Goal: Task Accomplishment & Management: Manage account settings

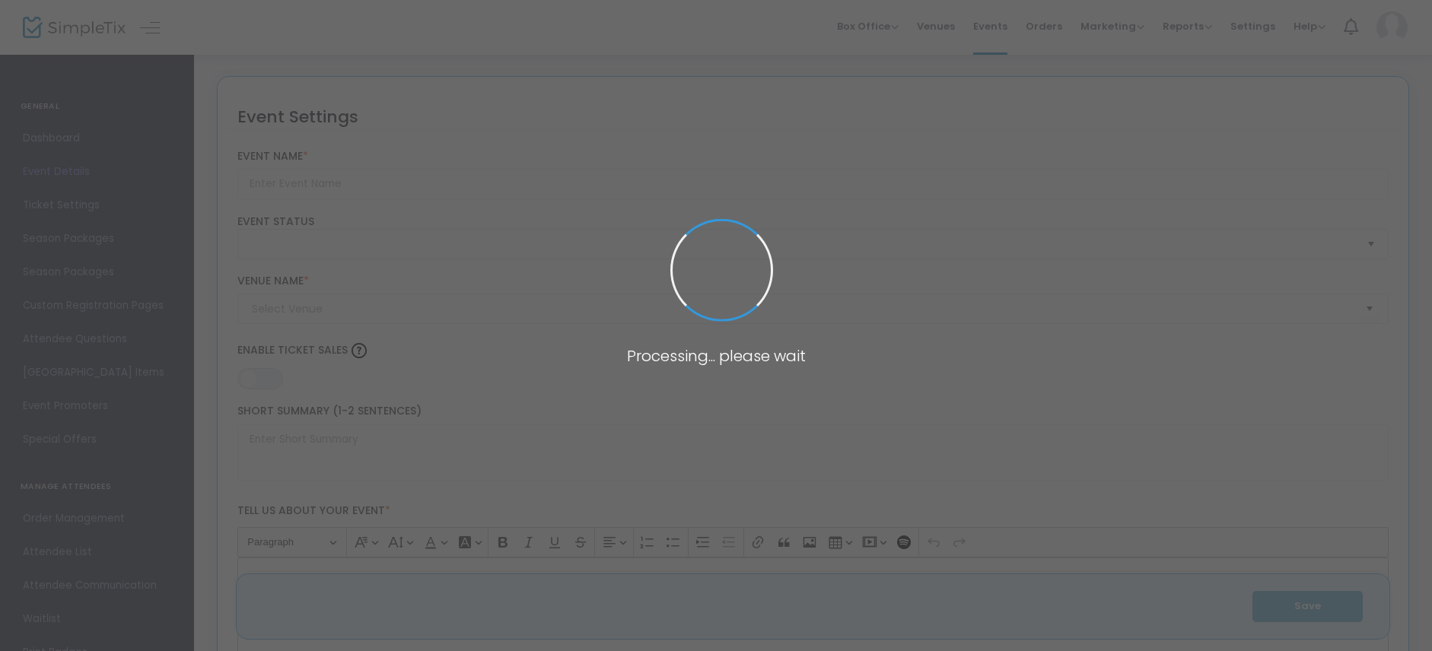
type input "[PERSON_NAME] and the Deep Blue Sea [US_STATE][GEOGRAPHIC_DATA], [US_STATE]"
type textarea "This production of the play was first performed in [GEOGRAPHIC_DATA], [US_STATE…"
type input "8.000 %"
type input "Buy Tickets"
checkbox input "true"
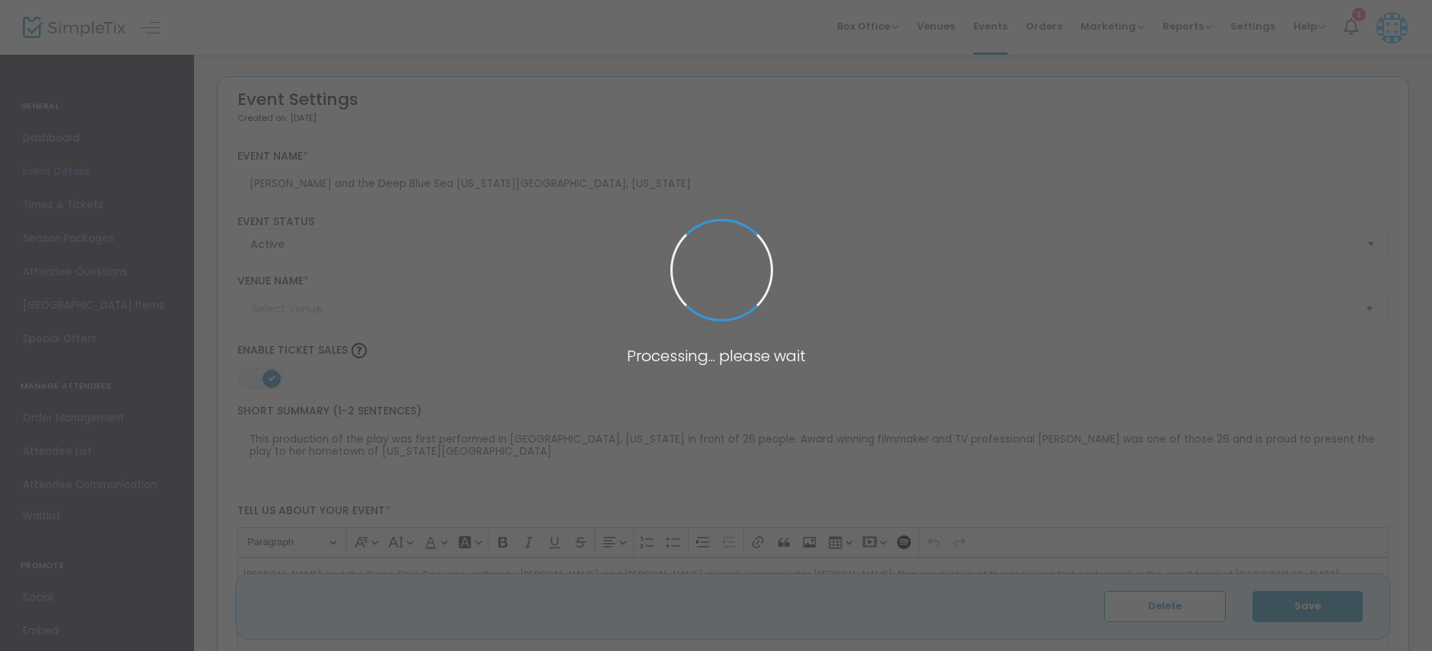
type input "[PERSON_NAME] Theatre at the [GEOGRAPHIC_DATA] (American Theatre of [GEOGRAPHIC…"
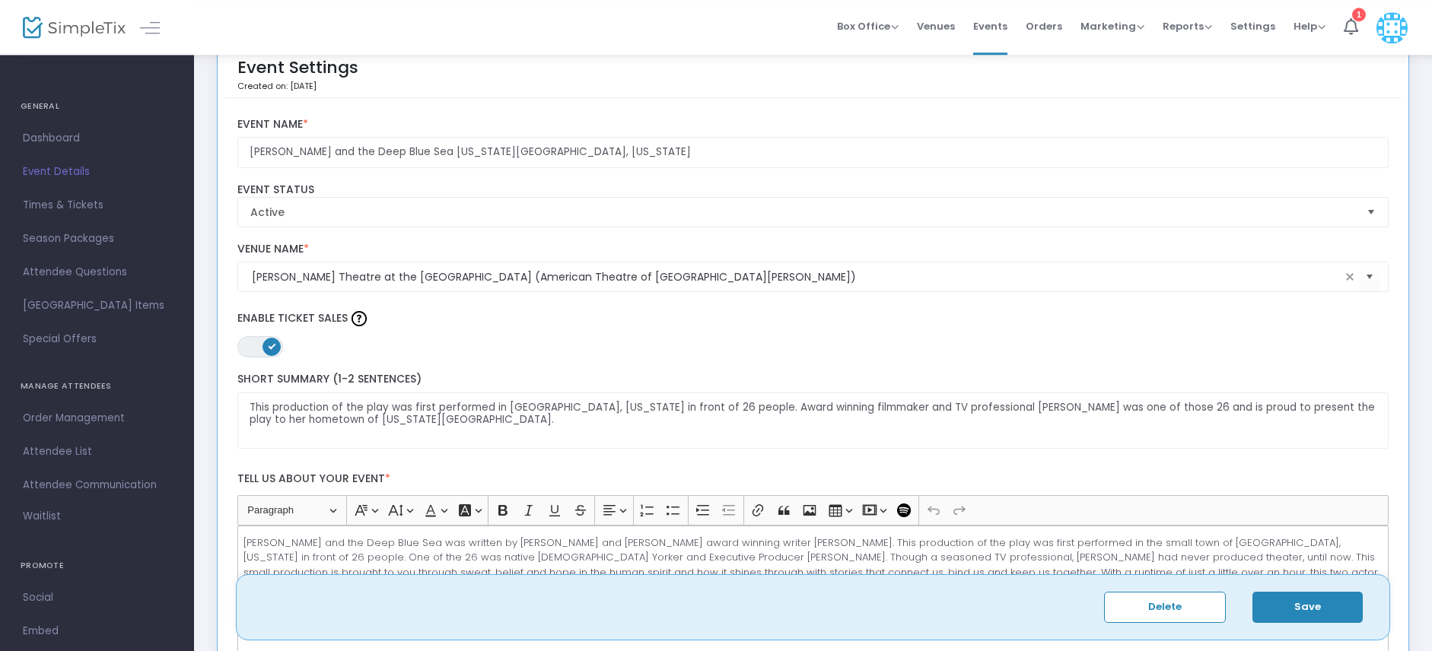
scroll to position [37, 0]
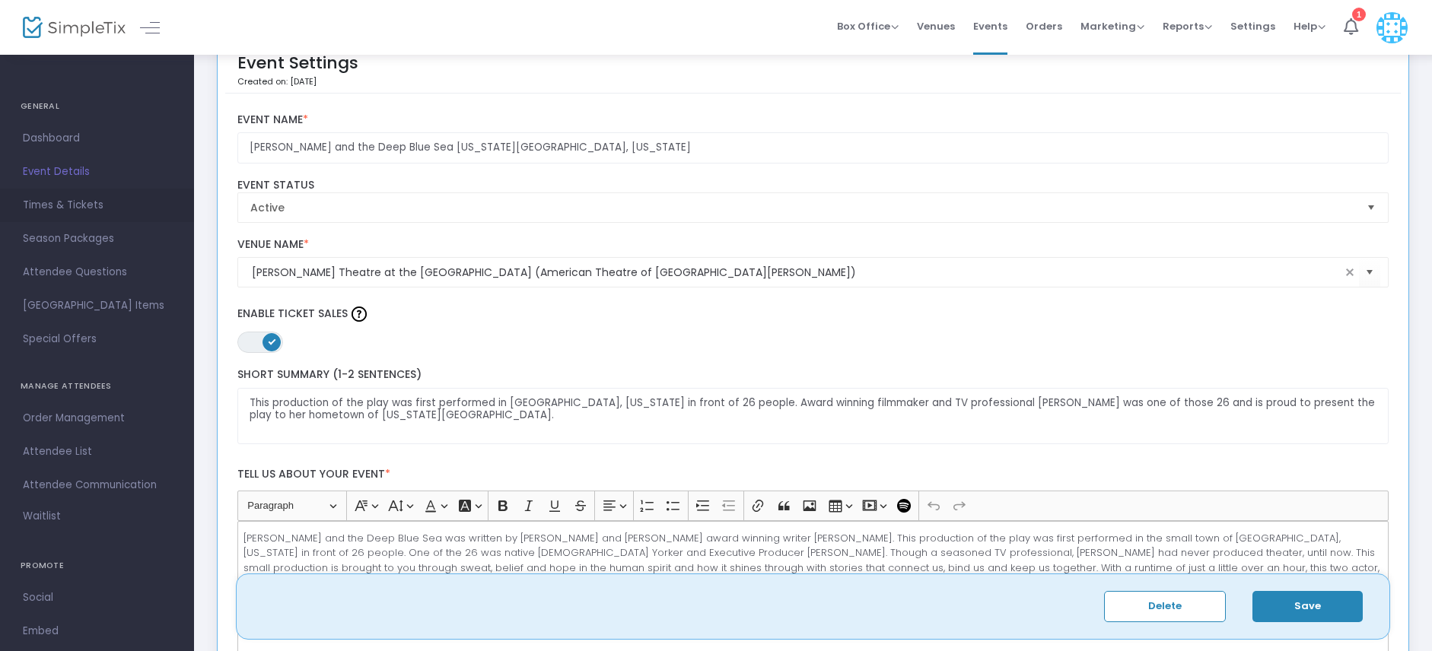
click at [95, 202] on span "Times & Tickets" at bounding box center [97, 205] width 148 height 20
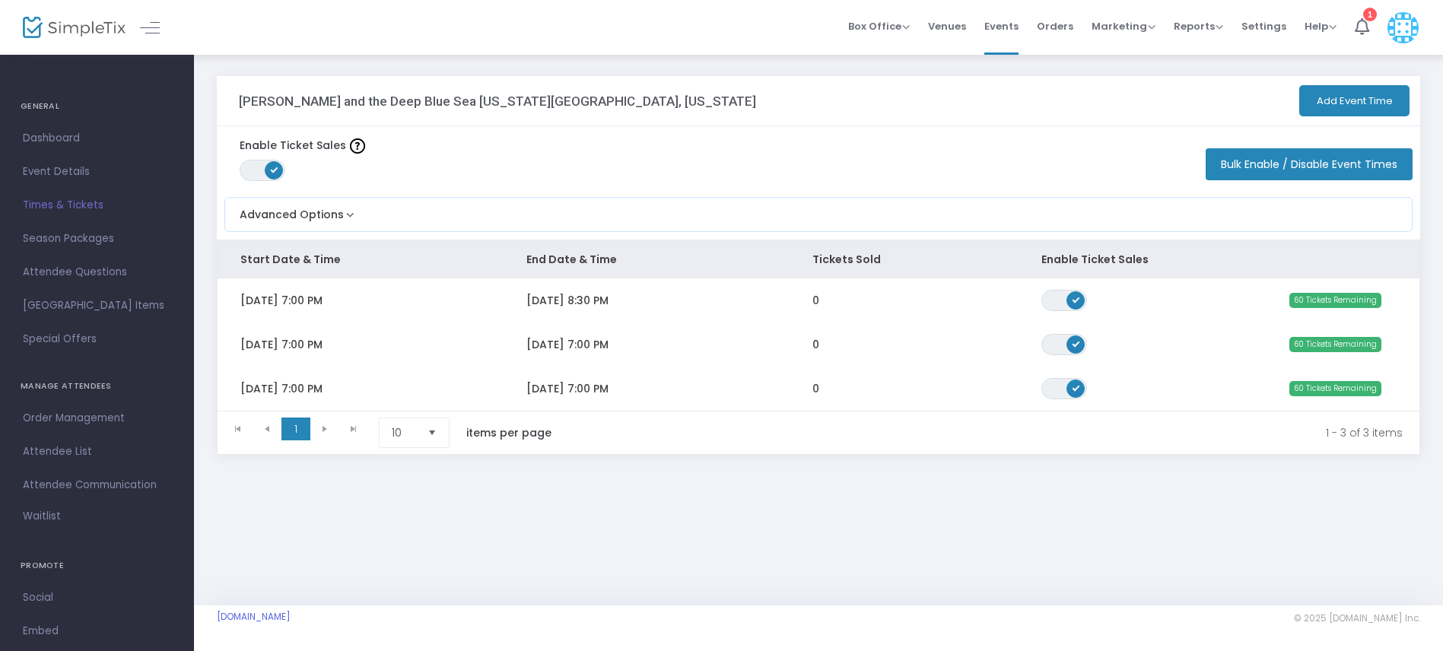
click at [93, 205] on span "Times & Tickets" at bounding box center [97, 205] width 148 height 20
click at [733, 253] on th "End Date & Time" at bounding box center [647, 259] width 286 height 38
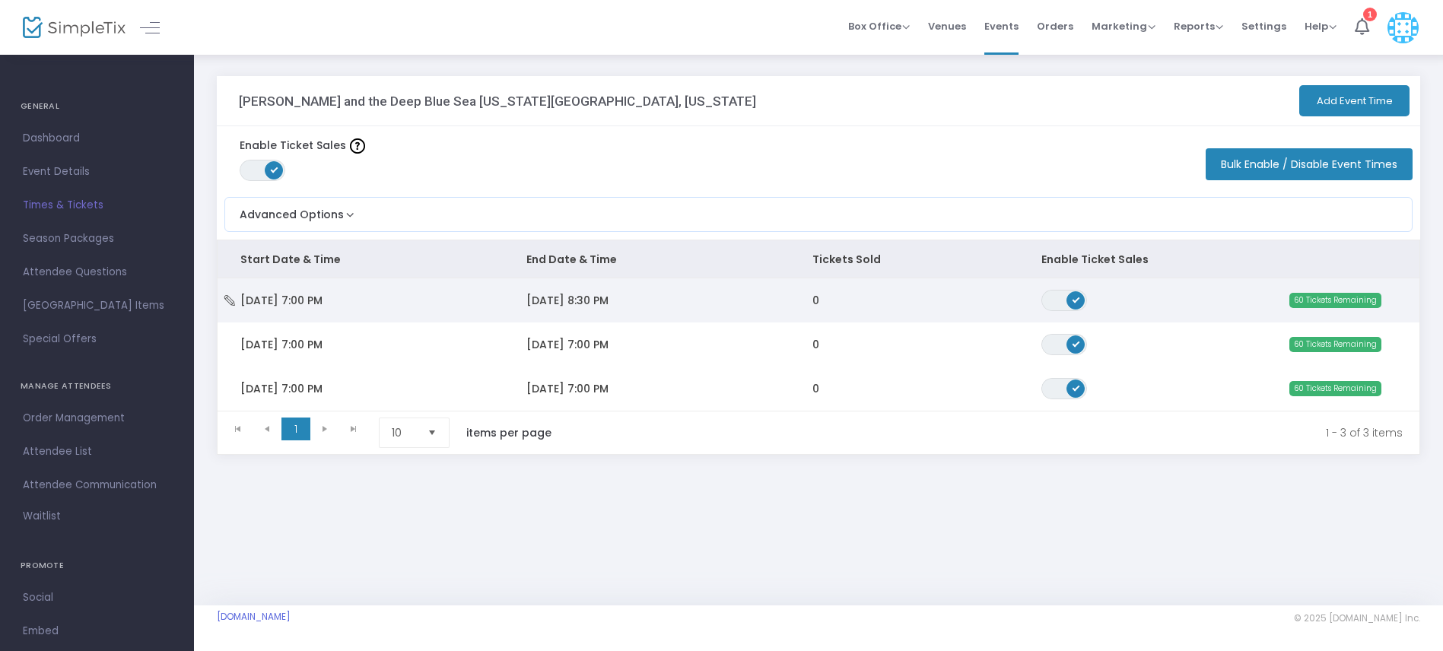
click at [1251, 299] on td "60 Tickets Remaining" at bounding box center [1304, 300] width 229 height 44
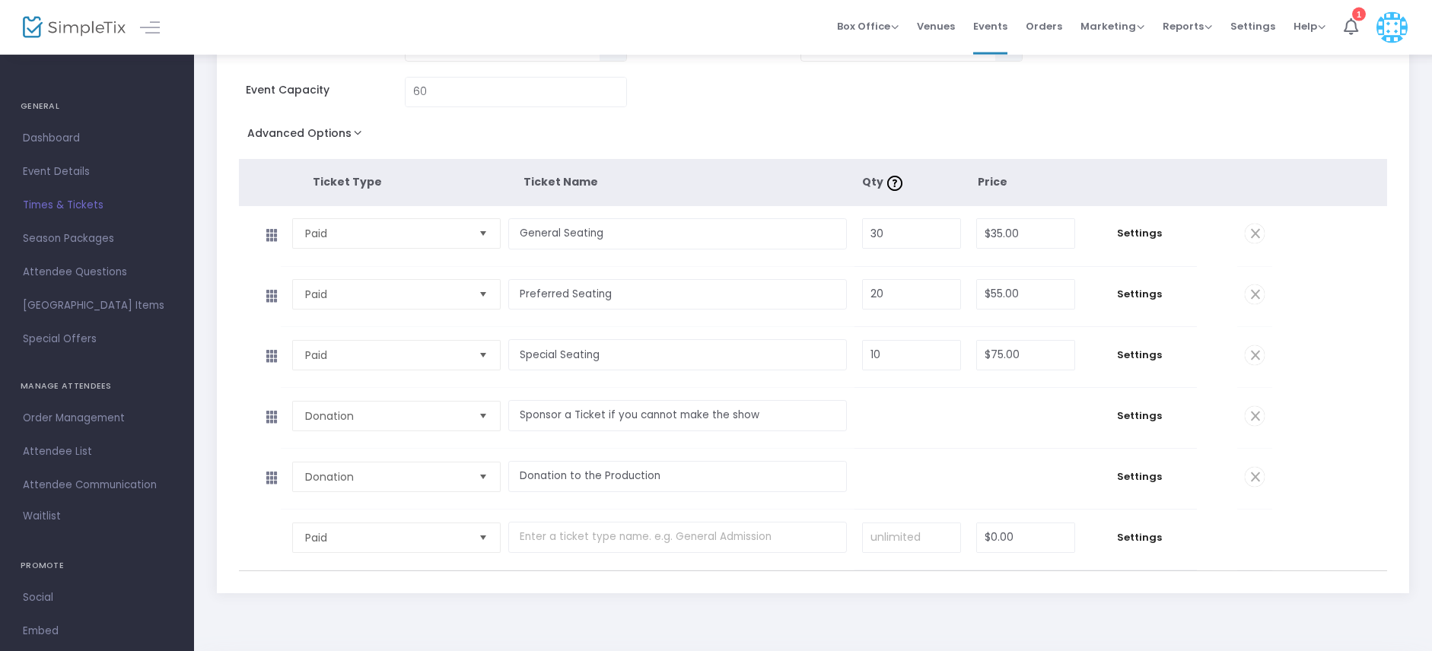
scroll to position [134, 0]
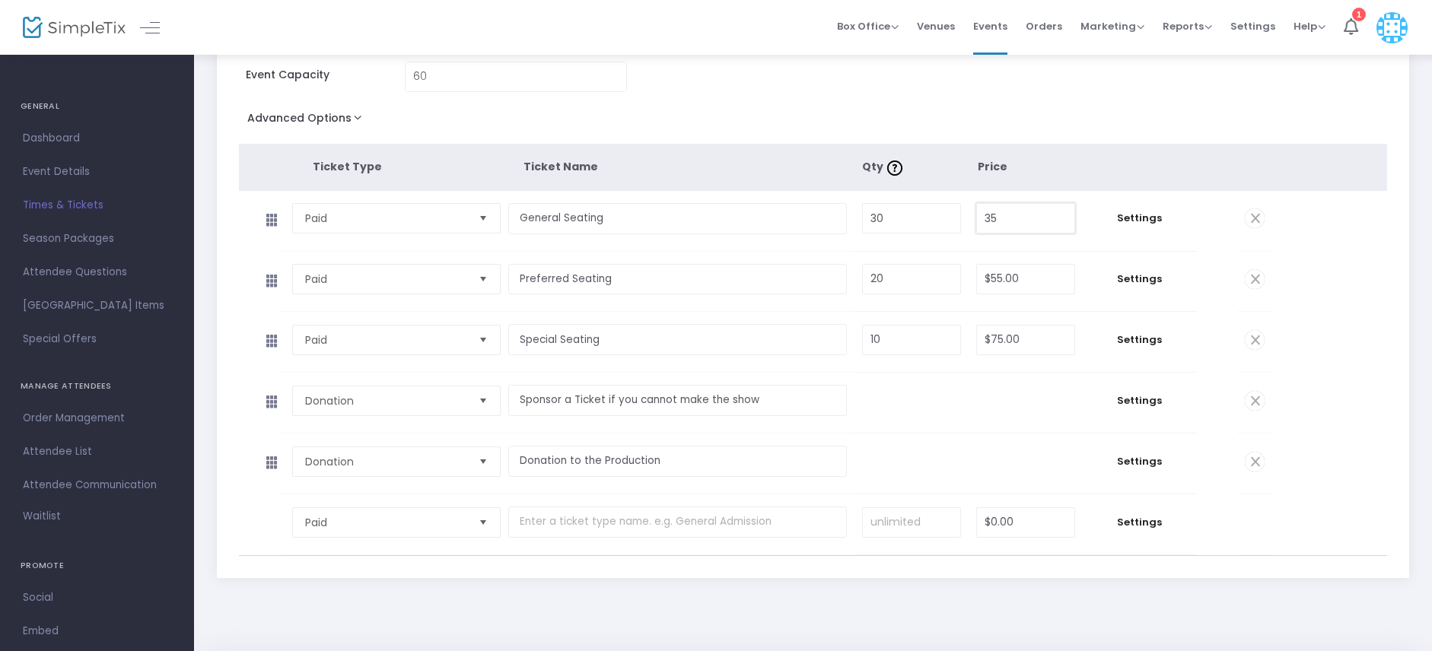
click at [1019, 224] on input "35" at bounding box center [1025, 218] width 97 height 29
type input "$55.00"
click at [1027, 284] on input "55" at bounding box center [1025, 279] width 97 height 29
type input "$85.00"
click at [1025, 353] on input "75" at bounding box center [1025, 340] width 97 height 29
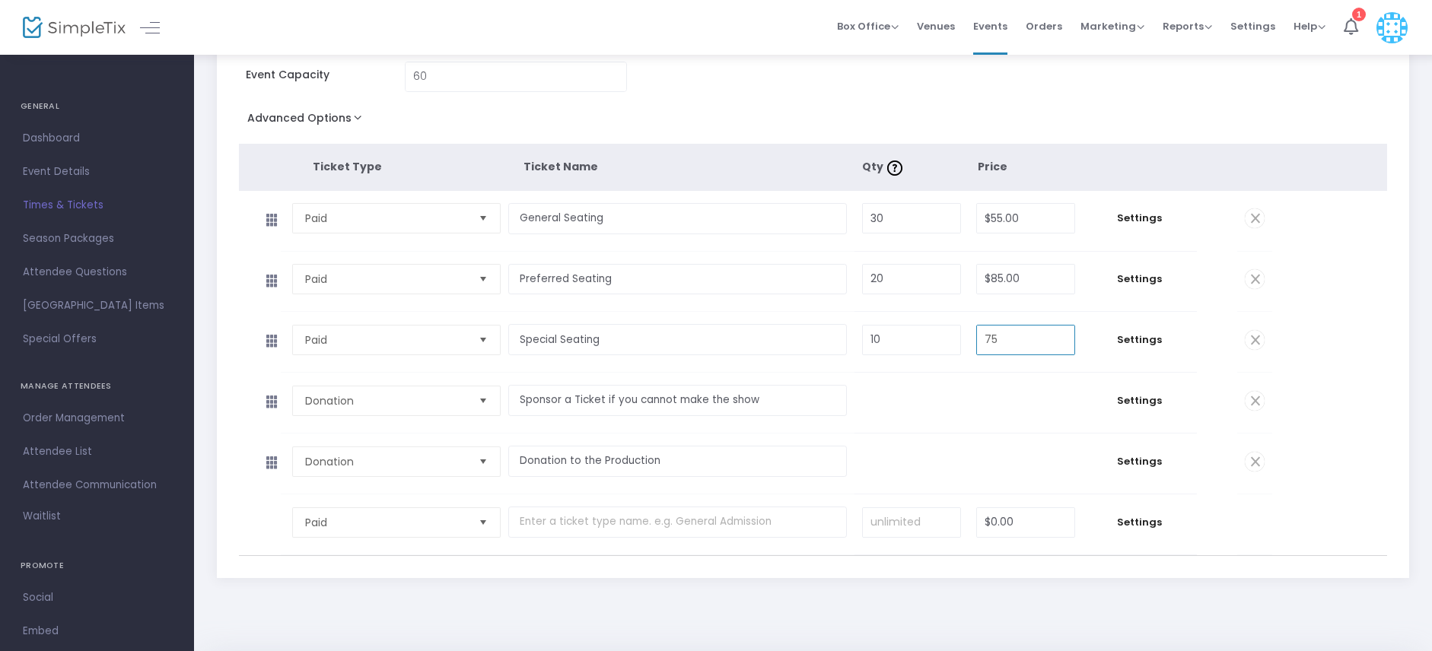
type input "$75.00"
click at [1016, 424] on td "$0.00" at bounding box center [1025, 403] width 114 height 60
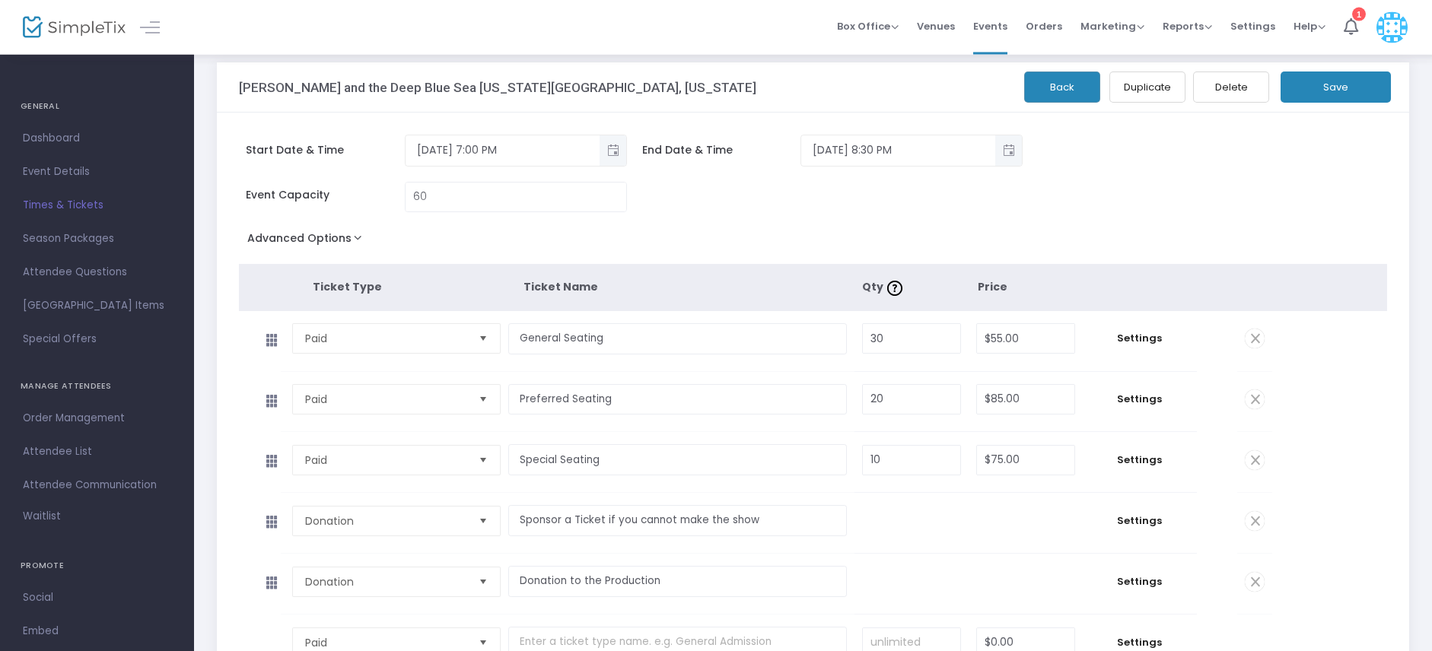
scroll to position [0, 0]
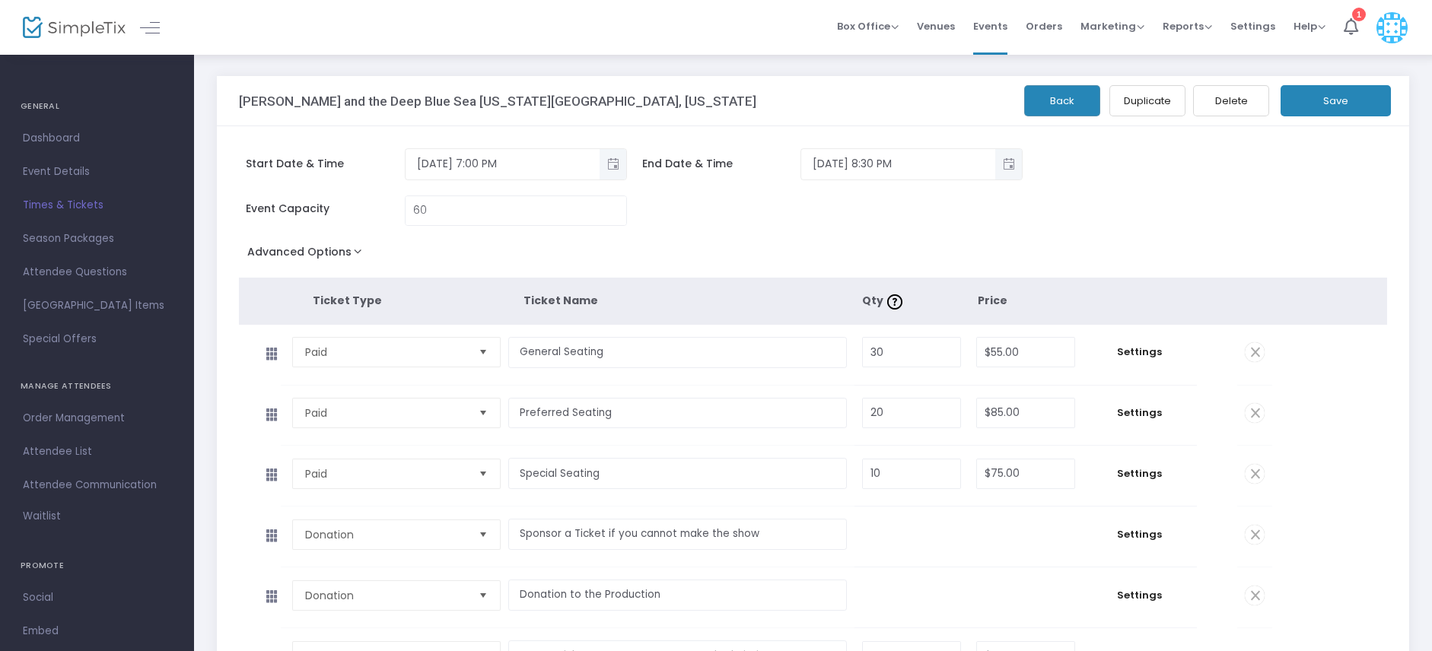
click at [1359, 104] on button "Save" at bounding box center [1335, 100] width 110 height 31
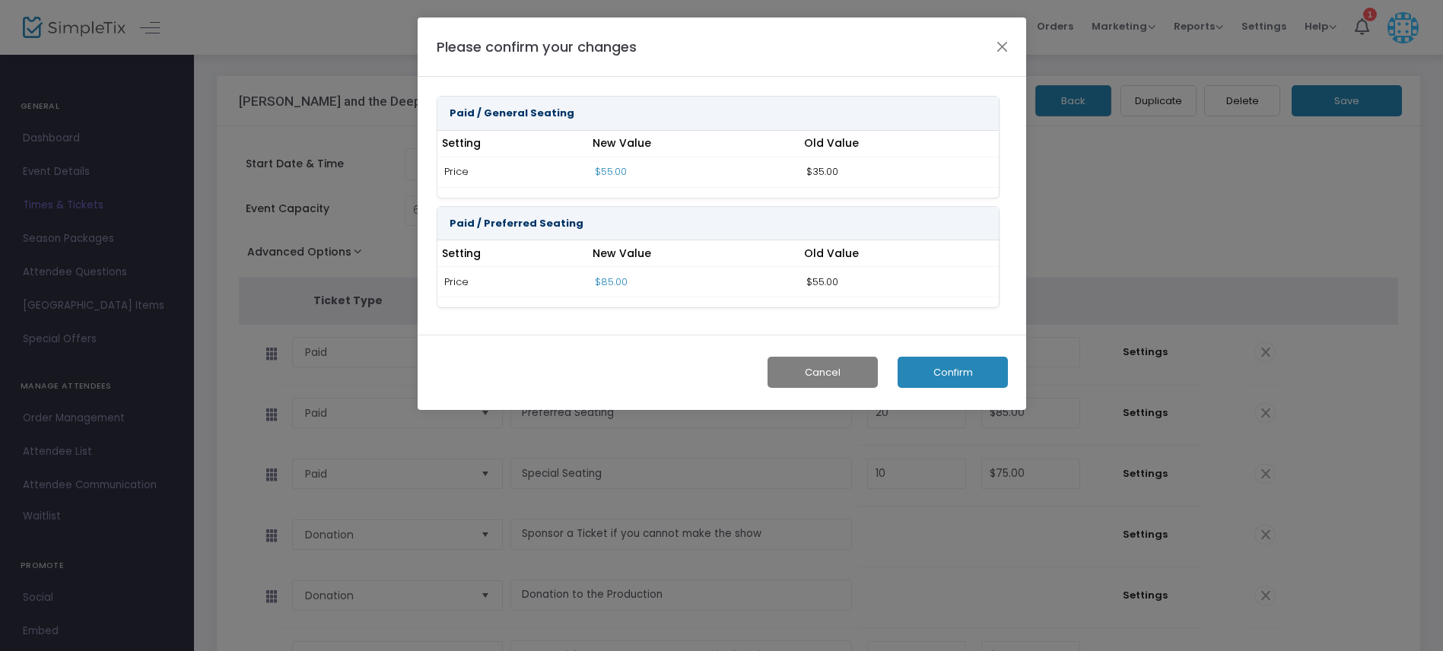
click at [852, 371] on button "Cancel" at bounding box center [822, 372] width 110 height 31
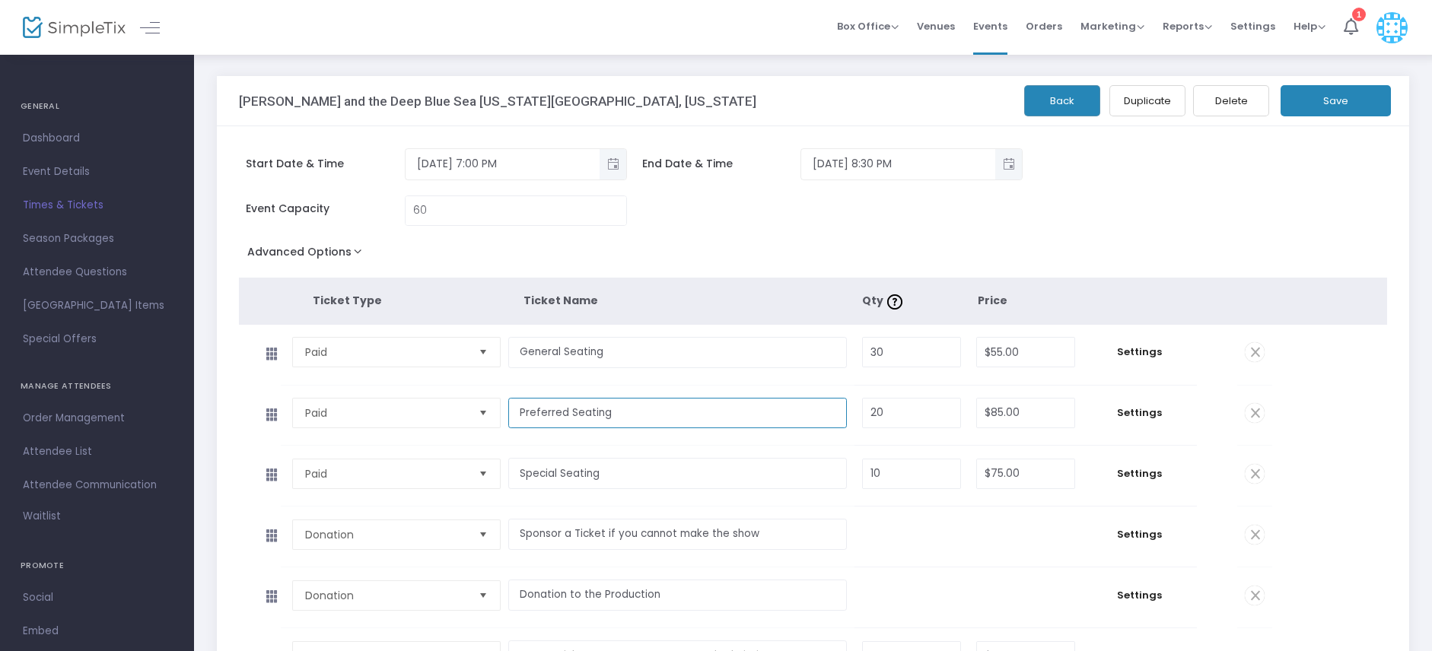
drag, startPoint x: 634, startPoint y: 421, endPoint x: 505, endPoint y: 417, distance: 128.6
click at [508, 417] on input "Preferred Seating" at bounding box center [677, 413] width 338 height 31
type input "Upclose Seating"
drag, startPoint x: 1015, startPoint y: 418, endPoint x: 999, endPoint y: 416, distance: 15.3
click at [999, 416] on input "85" at bounding box center [1025, 413] width 97 height 29
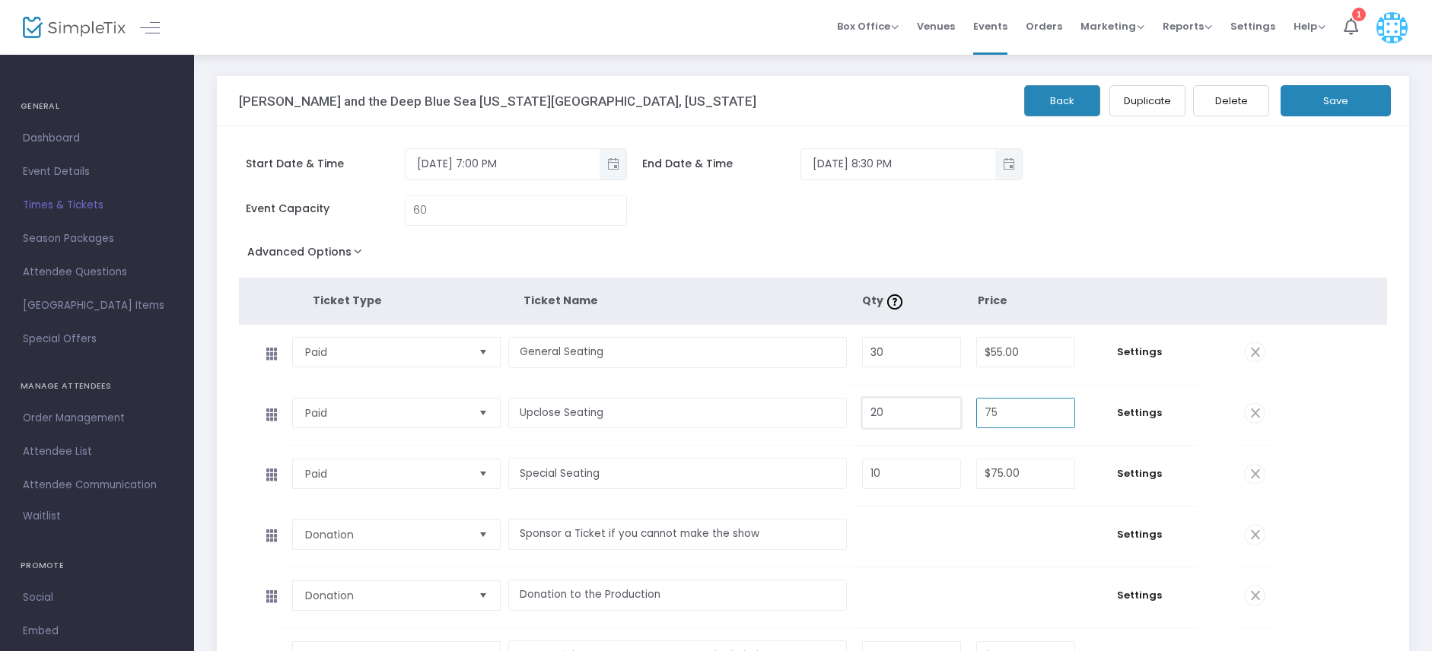
type input "$75.00"
click at [925, 421] on input "20" at bounding box center [911, 413] width 97 height 29
type input "10"
click at [719, 472] on input "Special Seating" at bounding box center [677, 473] width 338 height 31
drag, startPoint x: 555, startPoint y: 488, endPoint x: 477, endPoint y: 488, distance: 77.6
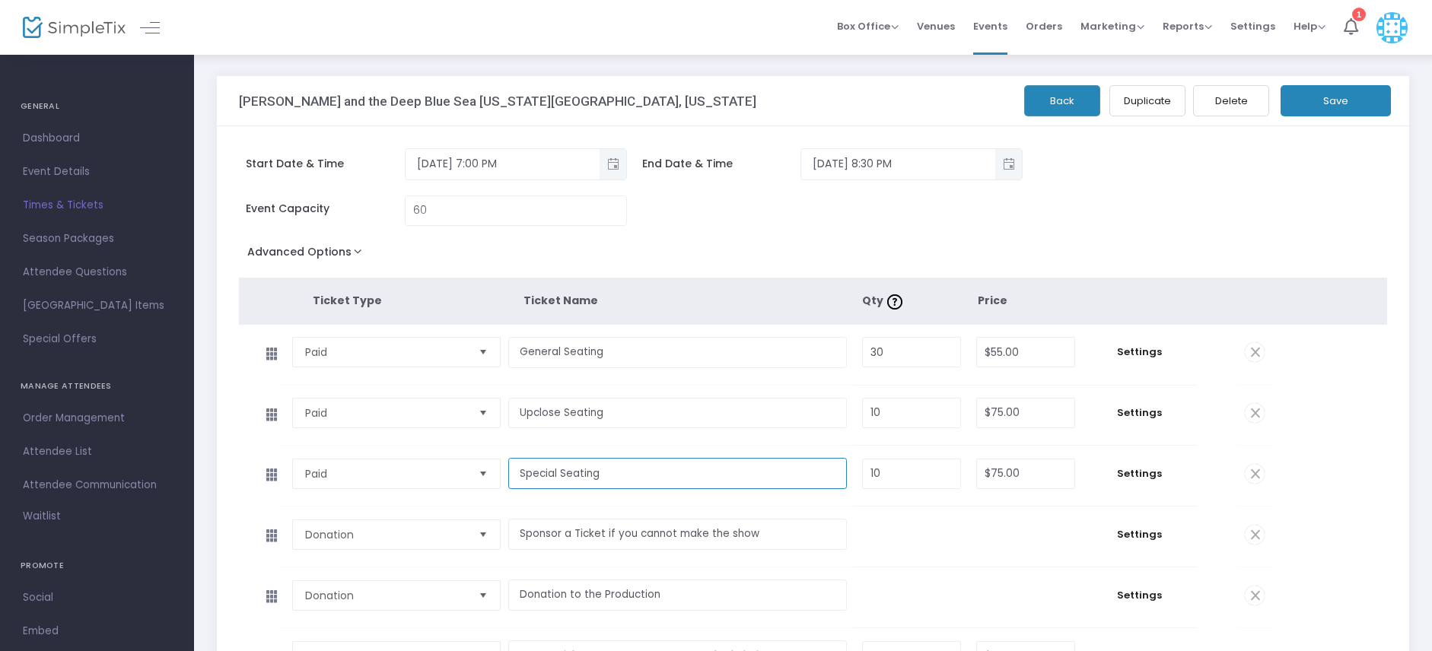
click at [508, 488] on input "Special Seating" at bounding box center [677, 473] width 338 height 31
type input "Preferred Seating"
click at [1034, 488] on input "75" at bounding box center [1025, 473] width 97 height 29
type input "$88.00"
click at [1031, 524] on td "$0.00" at bounding box center [1025, 537] width 114 height 60
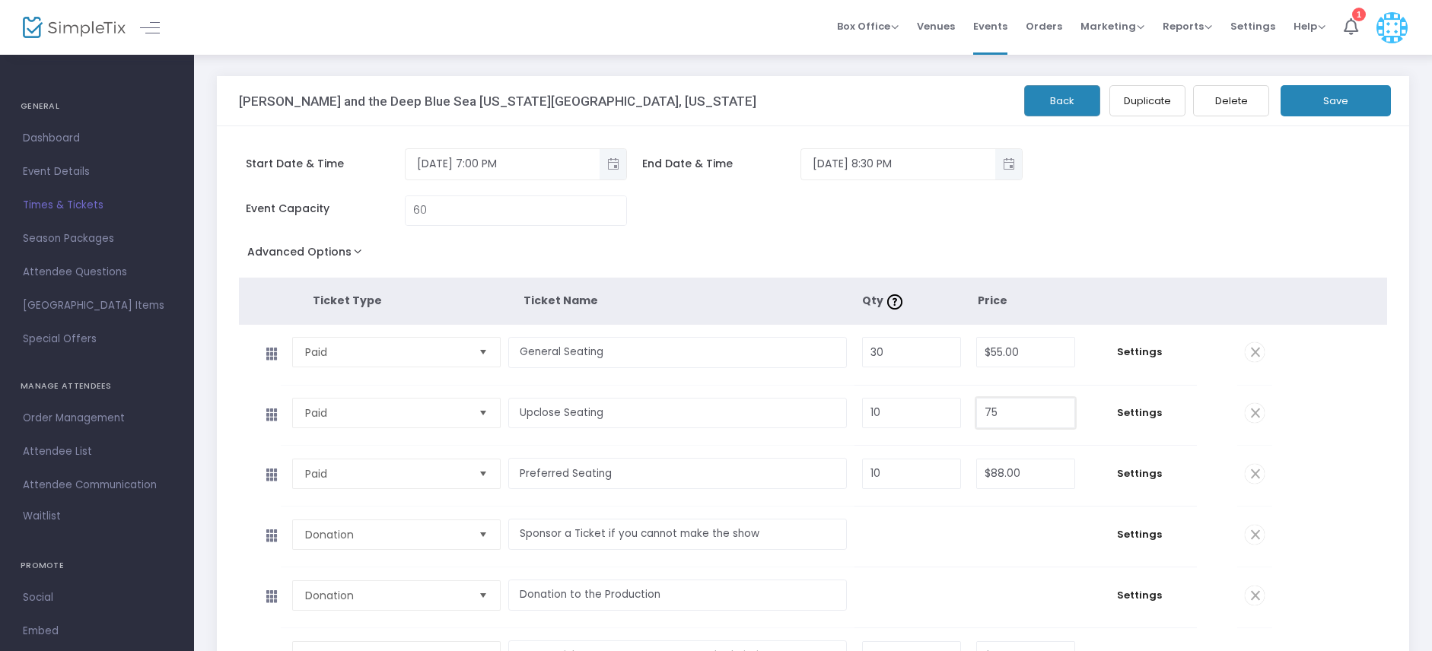
click at [1002, 419] on input "75" at bounding box center [1025, 413] width 97 height 29
type input "$77.00"
click at [1037, 526] on td "$0.00" at bounding box center [1025, 537] width 114 height 60
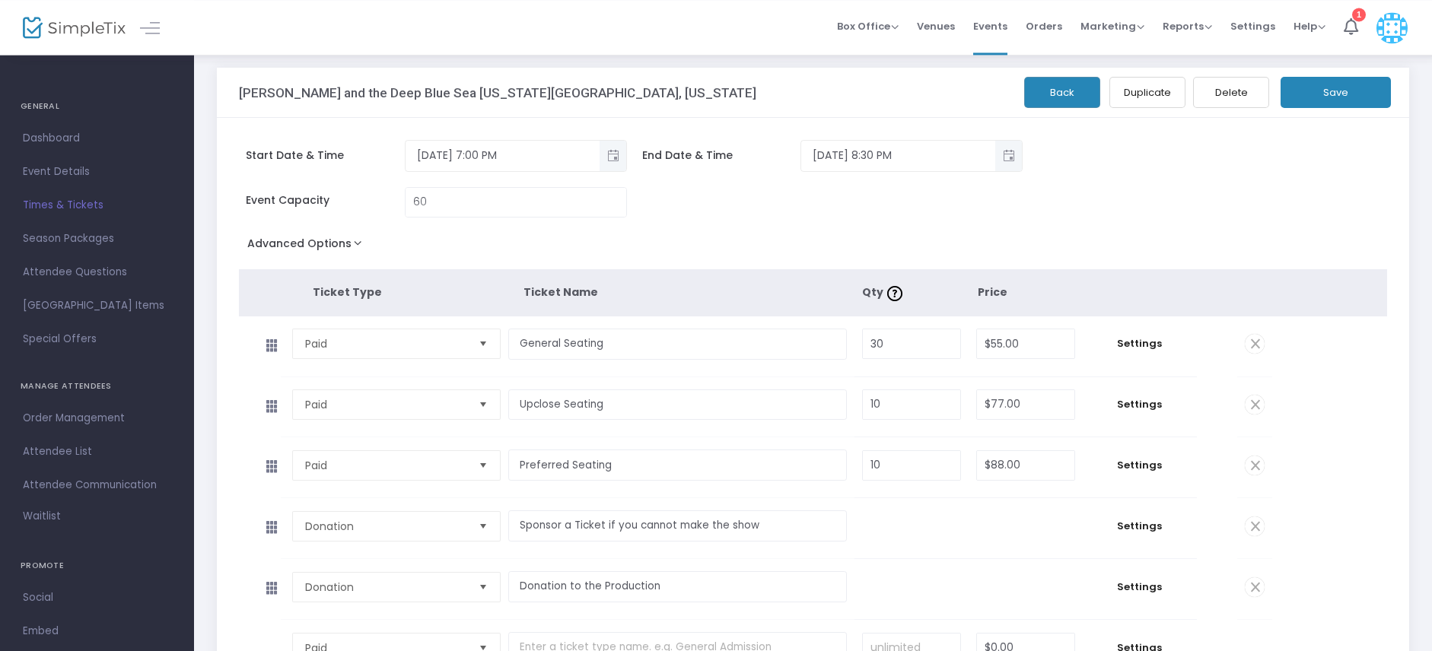
scroll to position [12, 0]
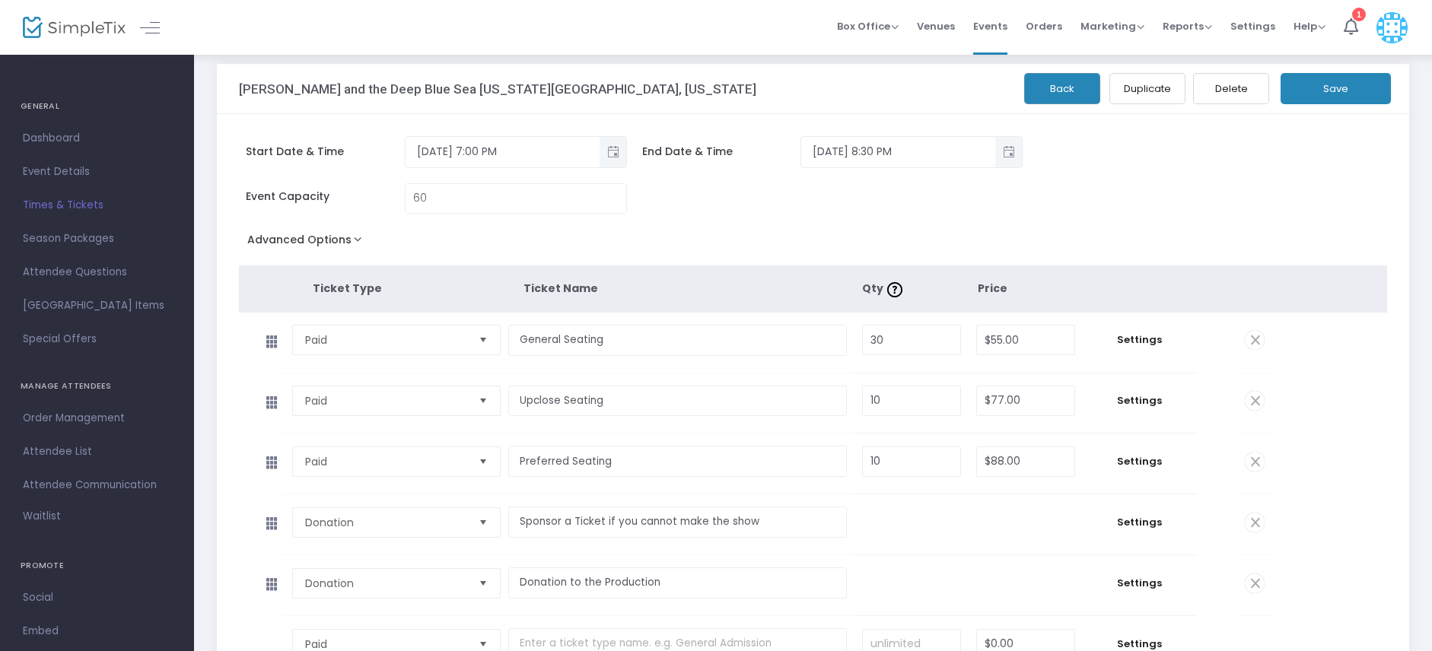
click at [1372, 88] on button "Save" at bounding box center [1335, 88] width 110 height 31
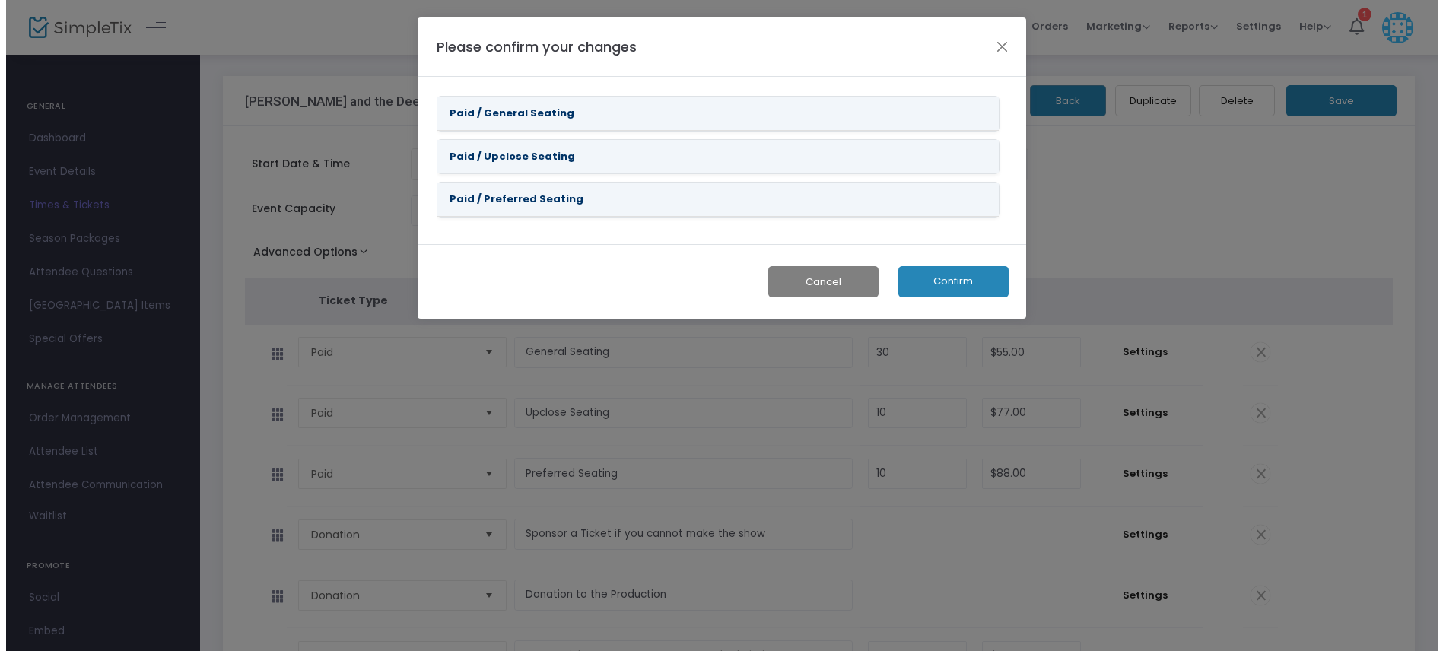
scroll to position [0, 0]
